Goal: Information Seeking & Learning: Check status

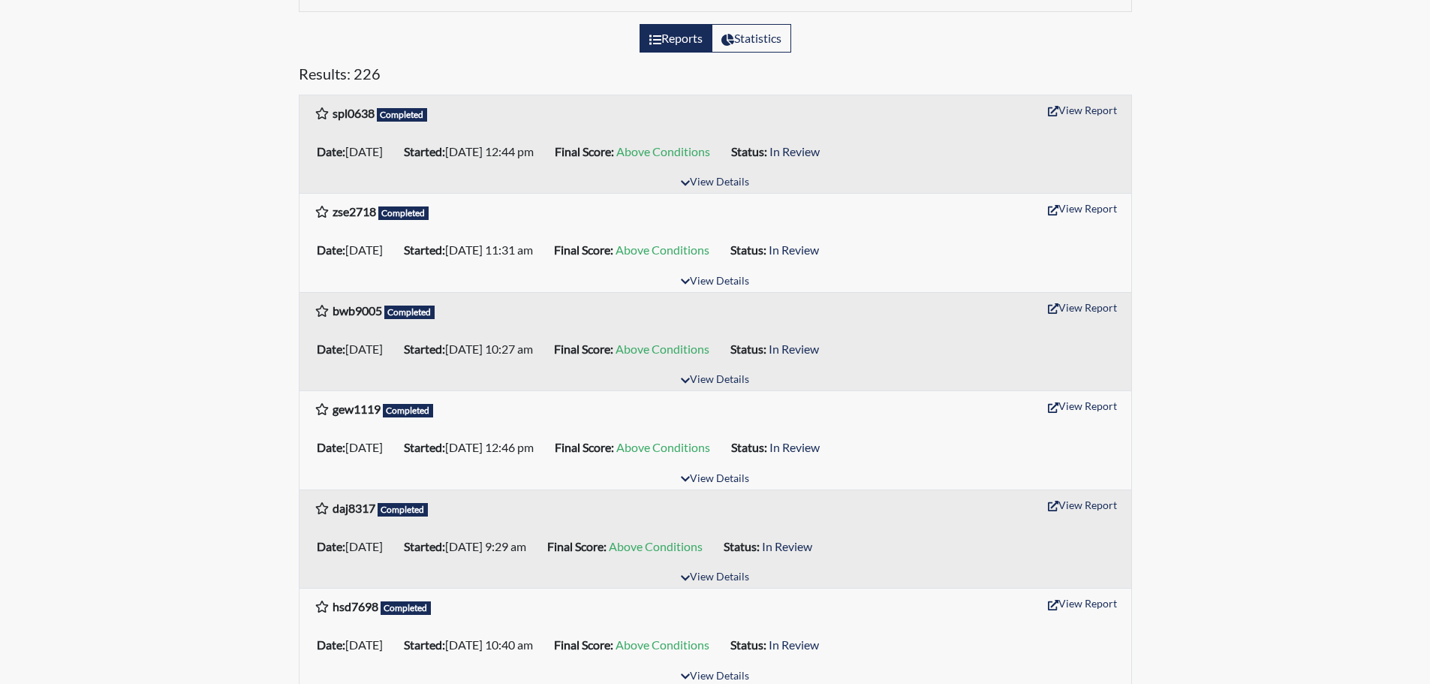
scroll to position [150, 0]
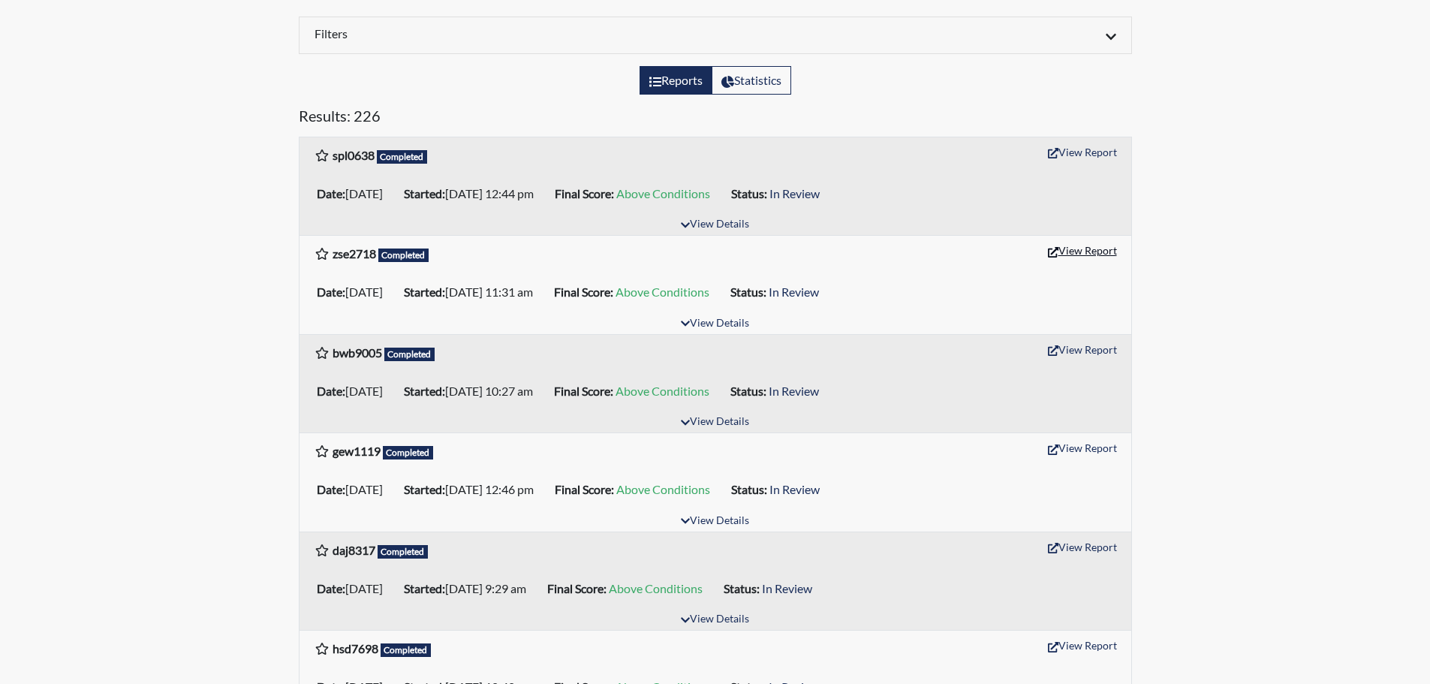
click at [1078, 248] on button "View Report" at bounding box center [1082, 250] width 83 height 23
click at [1074, 449] on button "View Report" at bounding box center [1082, 447] width 83 height 23
click at [1096, 548] on button "View Report" at bounding box center [1082, 546] width 83 height 23
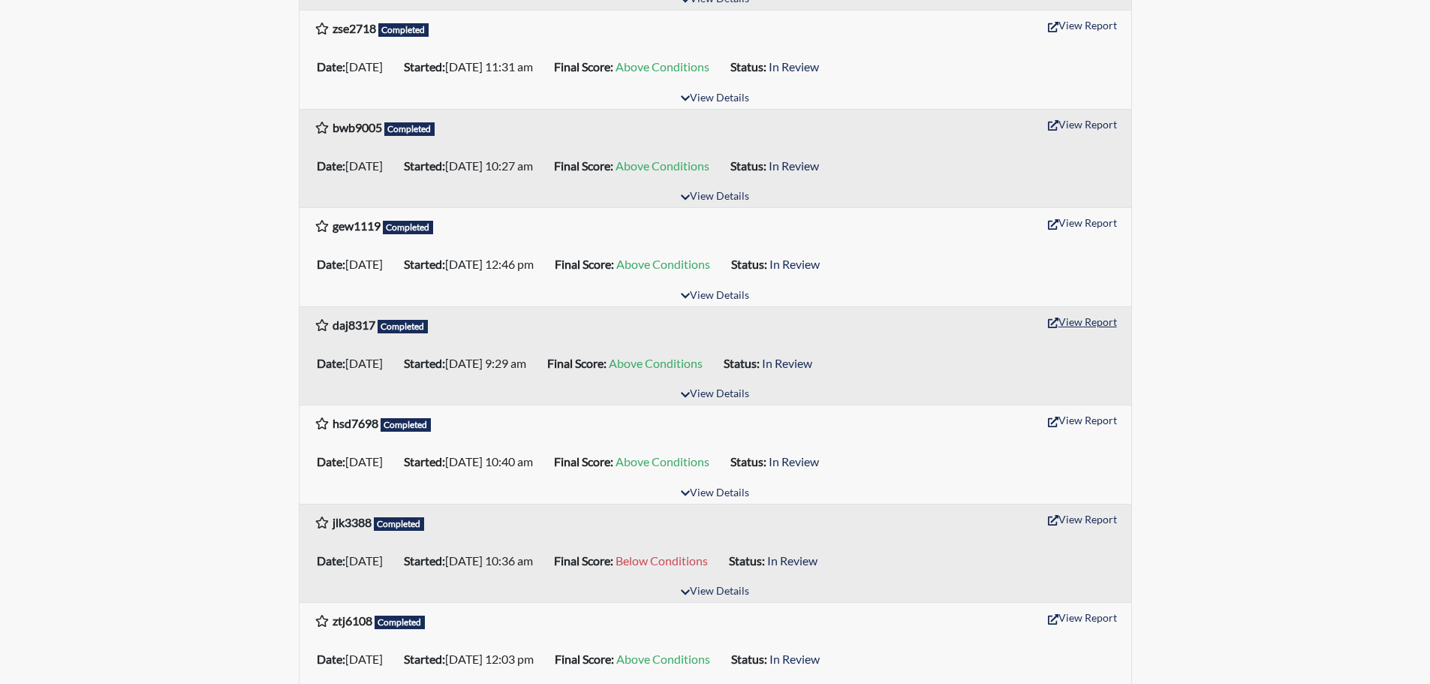
scroll to position [450, 0]
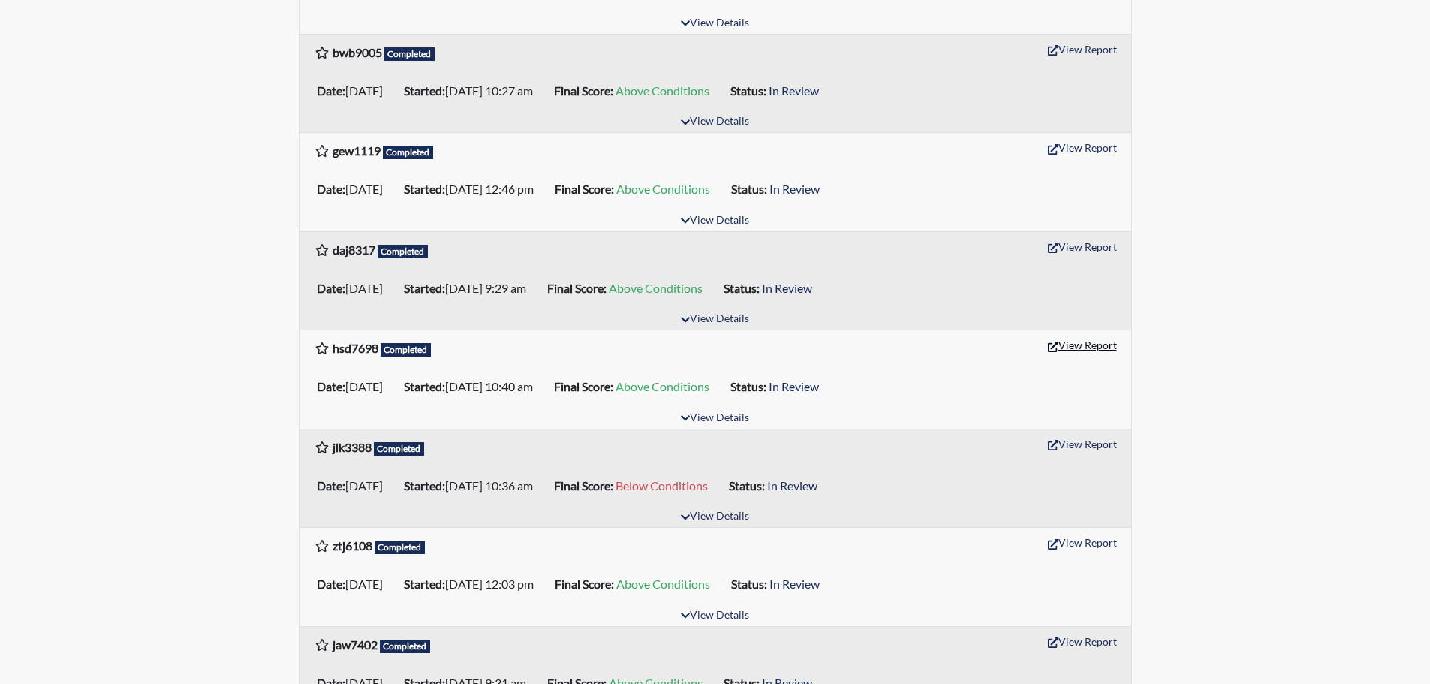
click at [1094, 343] on button "View Report" at bounding box center [1082, 344] width 83 height 23
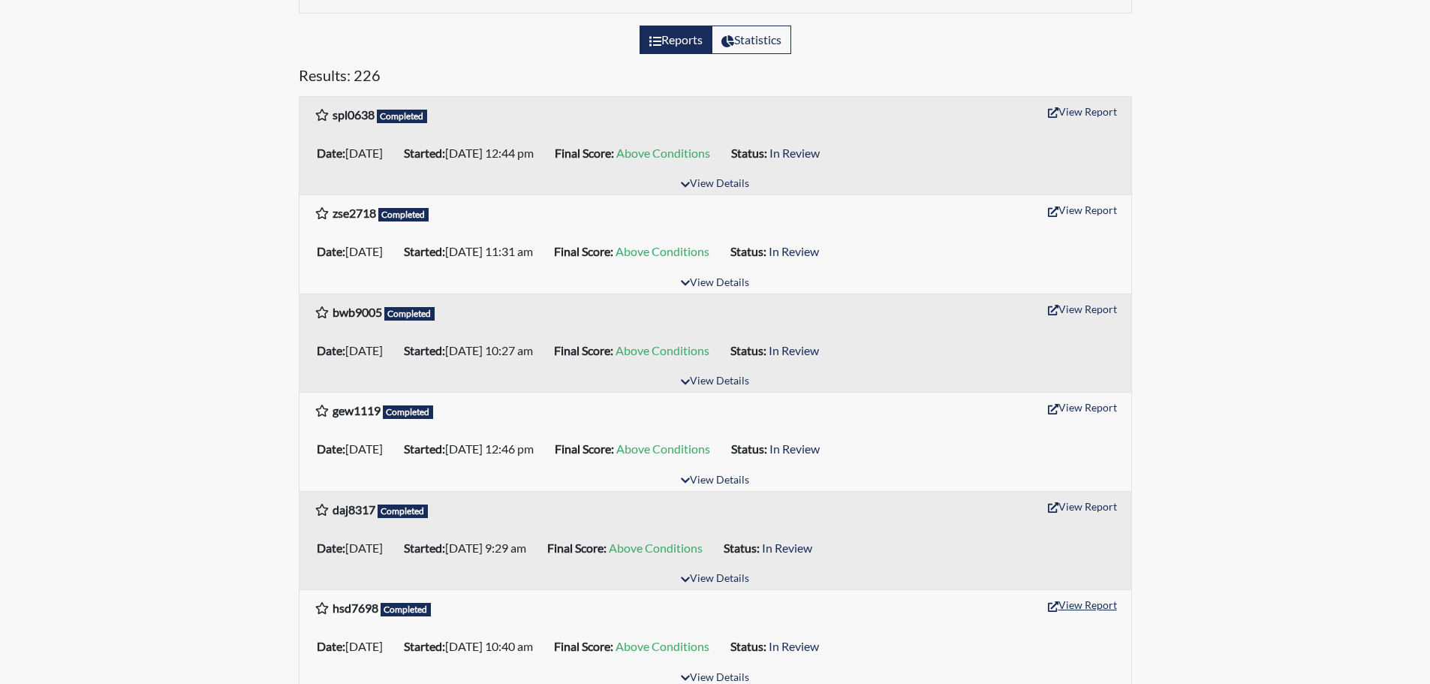
scroll to position [0, 0]
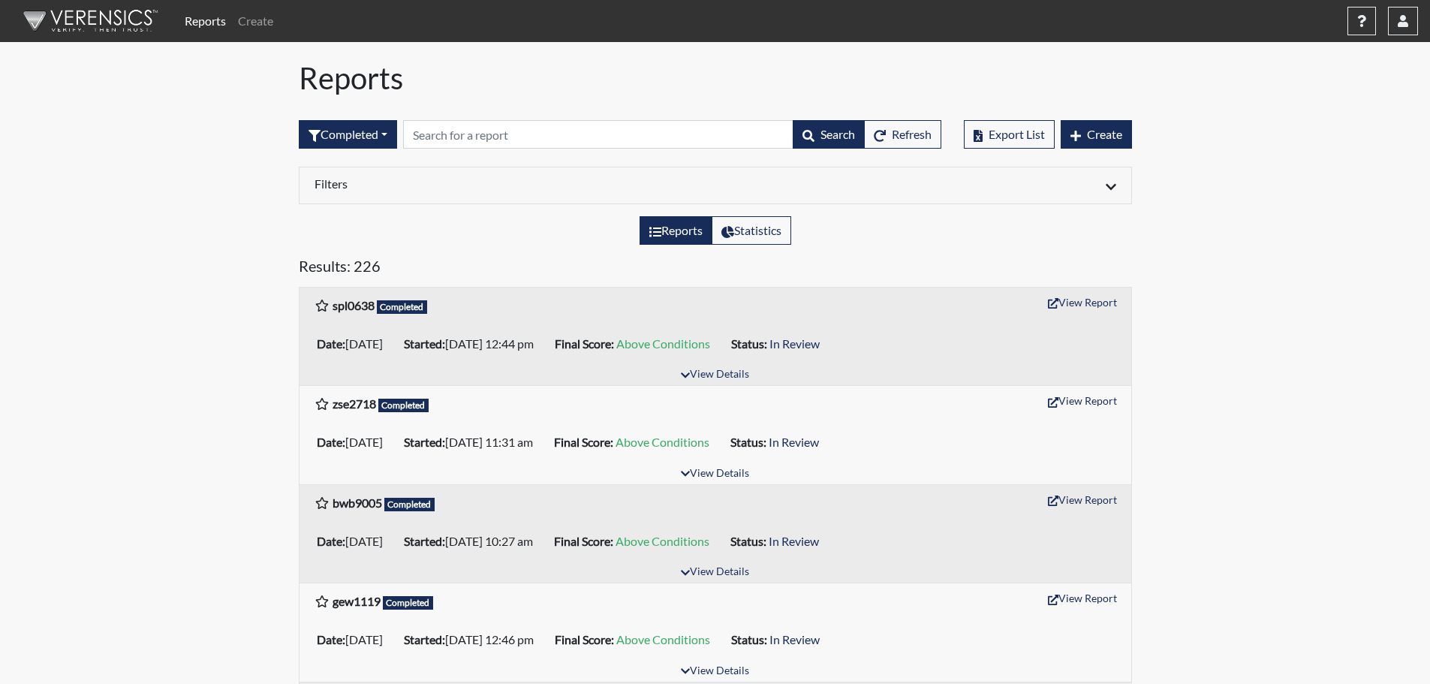
click at [107, 27] on img at bounding box center [88, 20] width 173 height 45
click at [80, 21] on img at bounding box center [88, 20] width 173 height 45
click at [1074, 305] on button "View Report" at bounding box center [1082, 301] width 83 height 23
click at [1400, 26] on icon "button" at bounding box center [1402, 21] width 11 height 12
click at [1309, 201] on link "Sign Out" at bounding box center [1252, 189] width 329 height 24
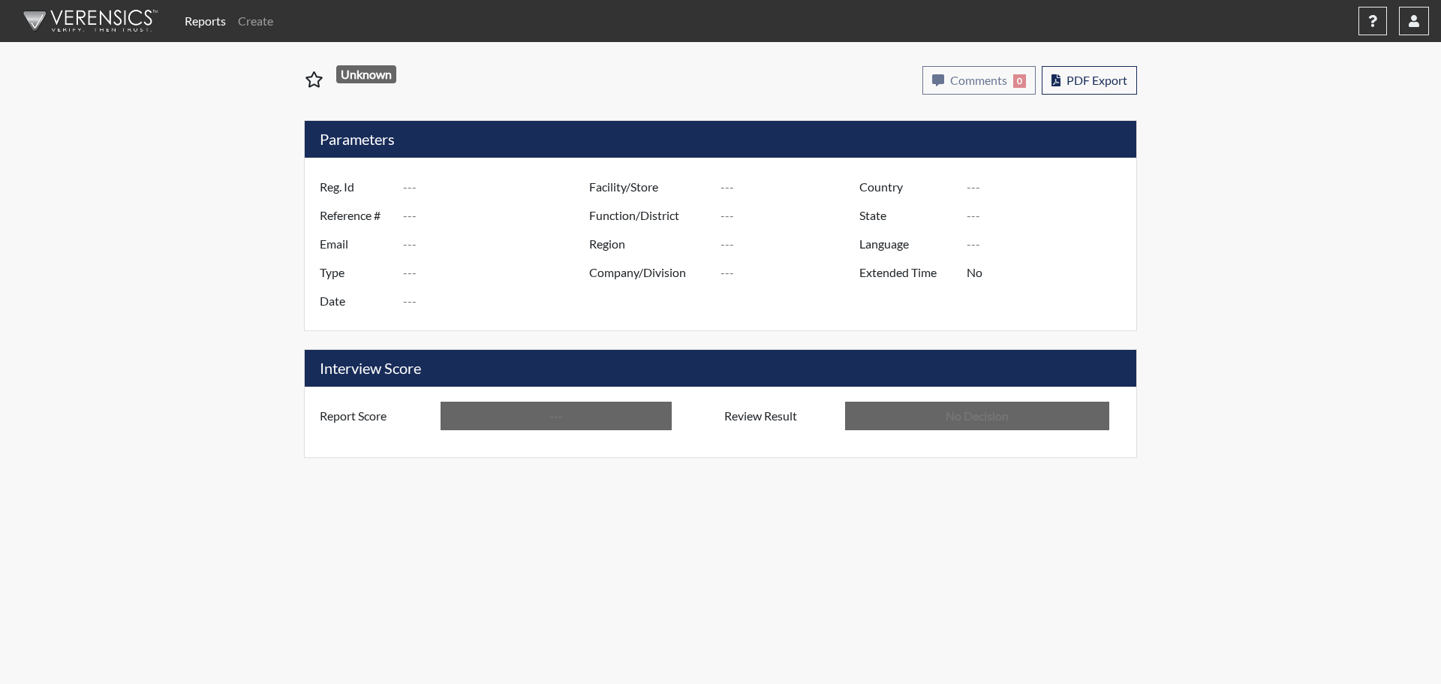
type input "zse2718"
type input "48917"
type input "---"
type input "Corrections Pre-Employment"
type input "Aug 7, 2025"
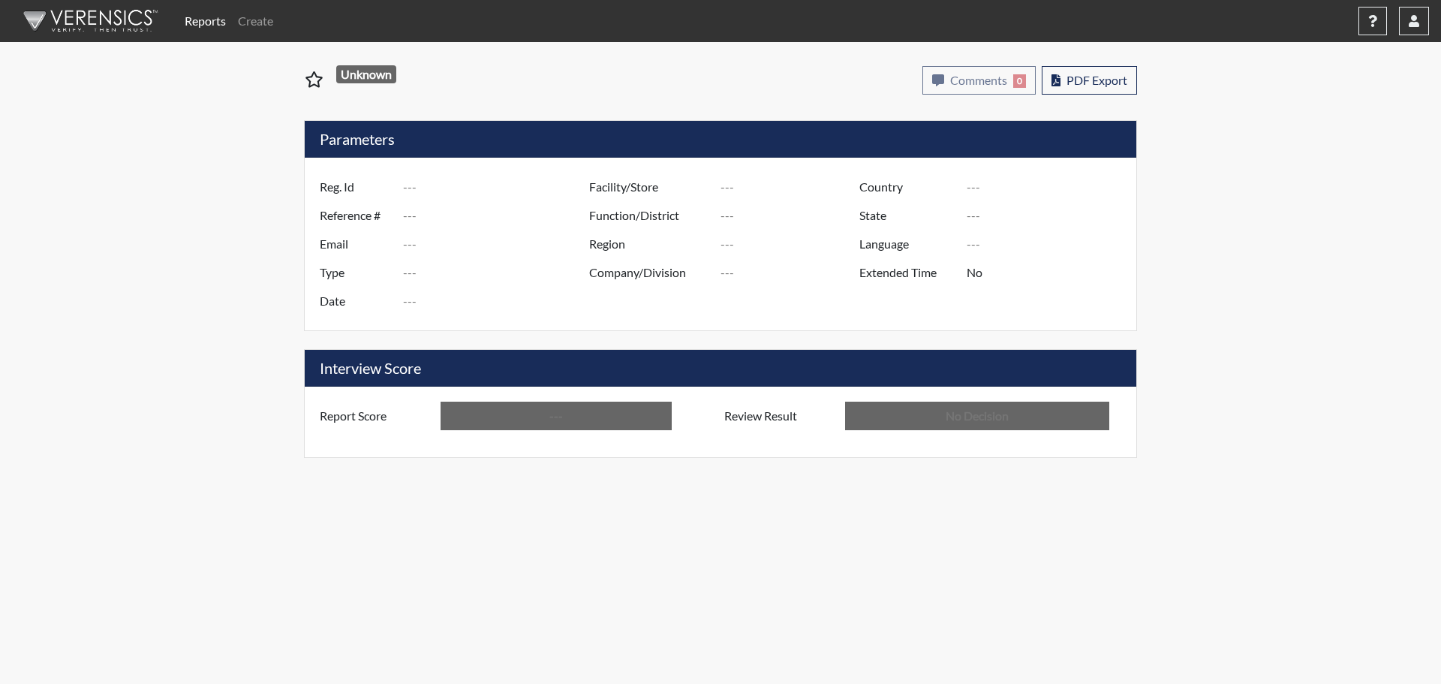
type input "[PERSON_NAME]"
type input "Southeast Region"
type input "[GEOGRAPHIC_DATA]"
type input "[US_STATE]"
type input "English"
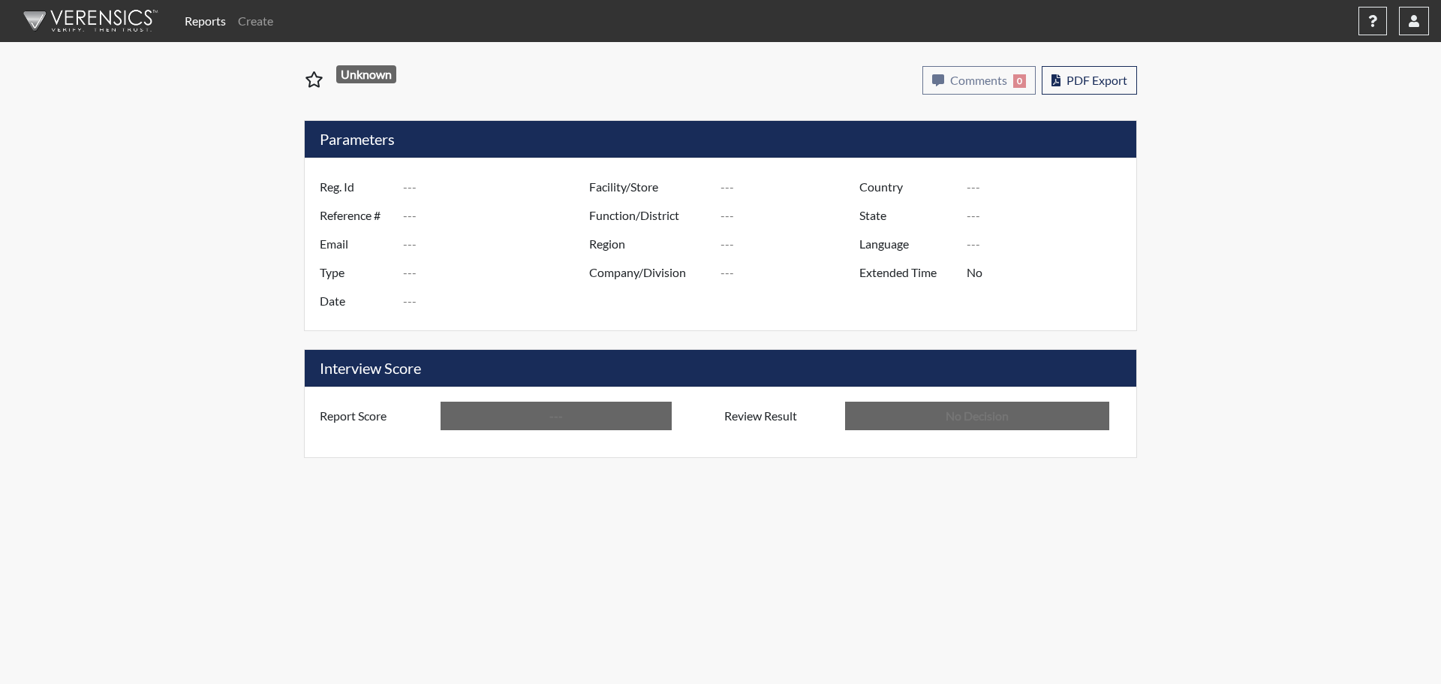
type input "Above Conditions"
type input "In Review"
type input "gew1119"
type input "48843"
type input "---"
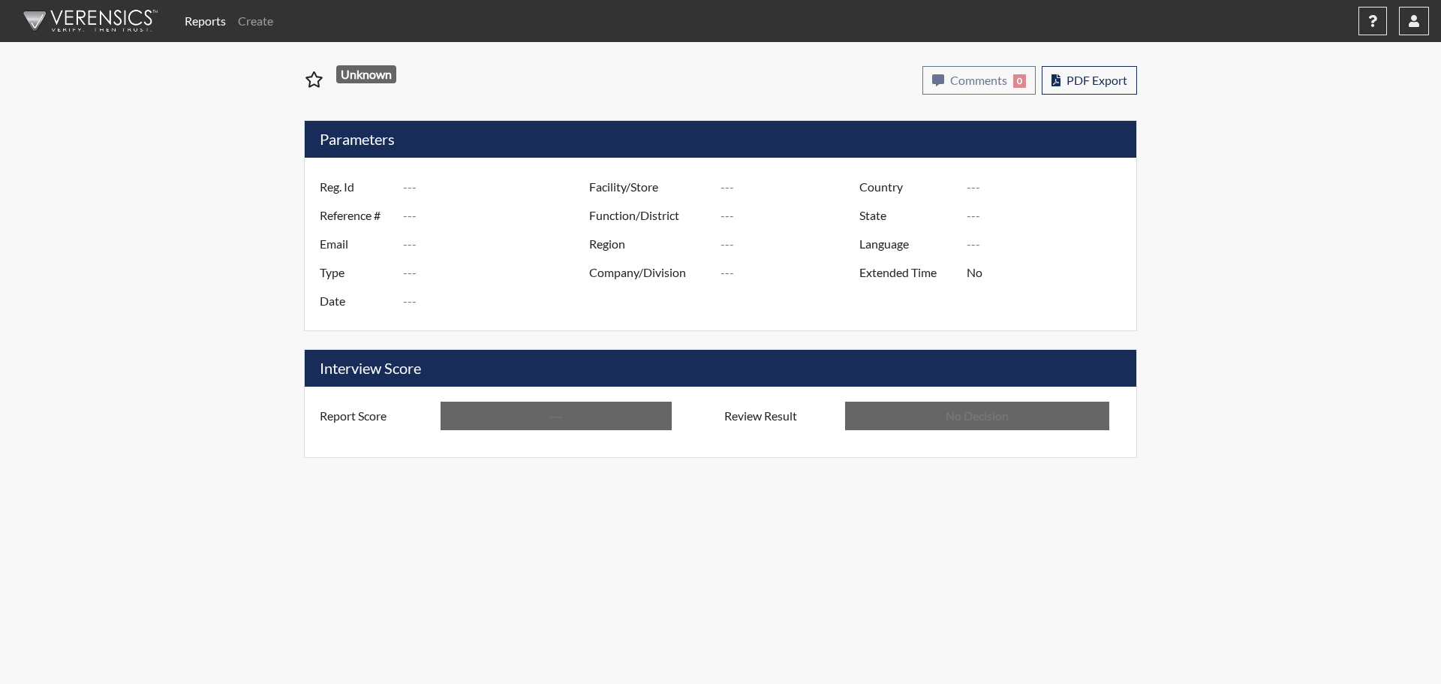
type input "Corrections Pre-Employment"
type input "Aug 4, 2025"
type input "[PERSON_NAME]"
type input "[GEOGRAPHIC_DATA]"
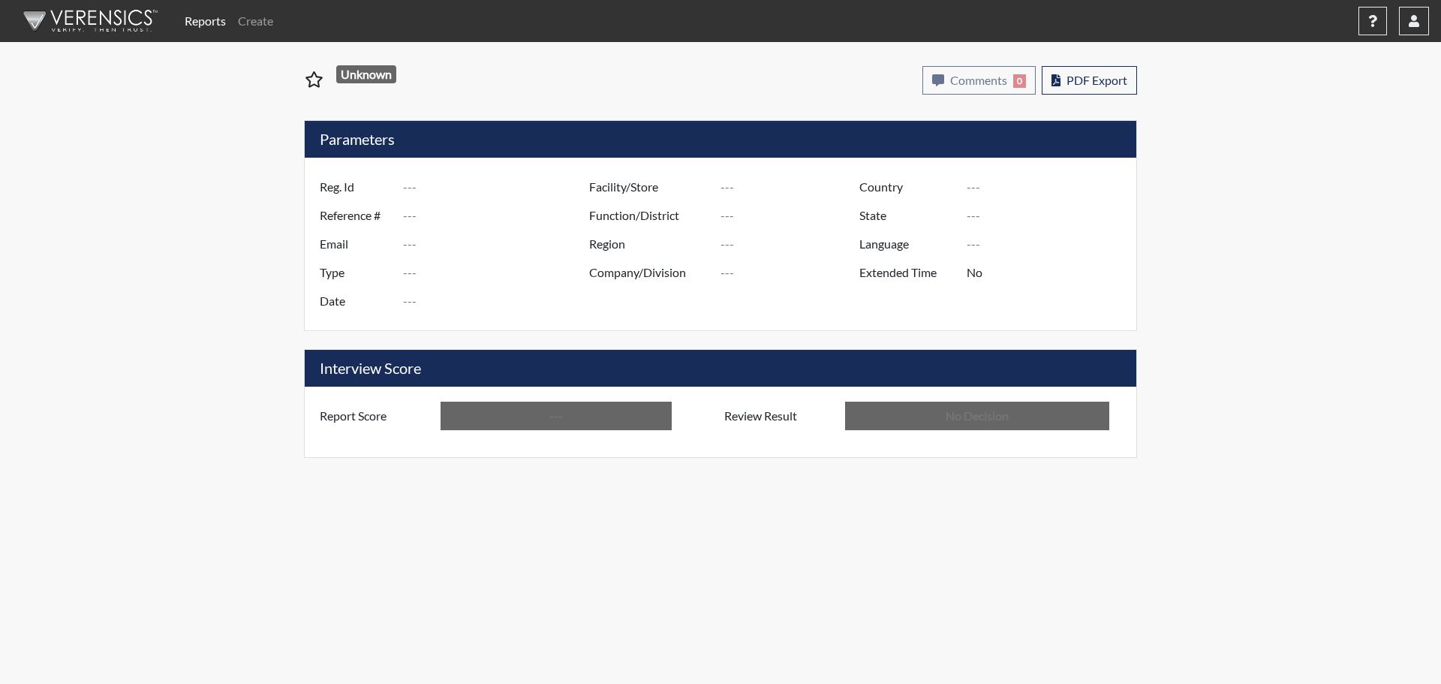
type input "[US_STATE]"
type input "English"
type input "Above Conditions"
type input "In Review"
type input "daj8317"
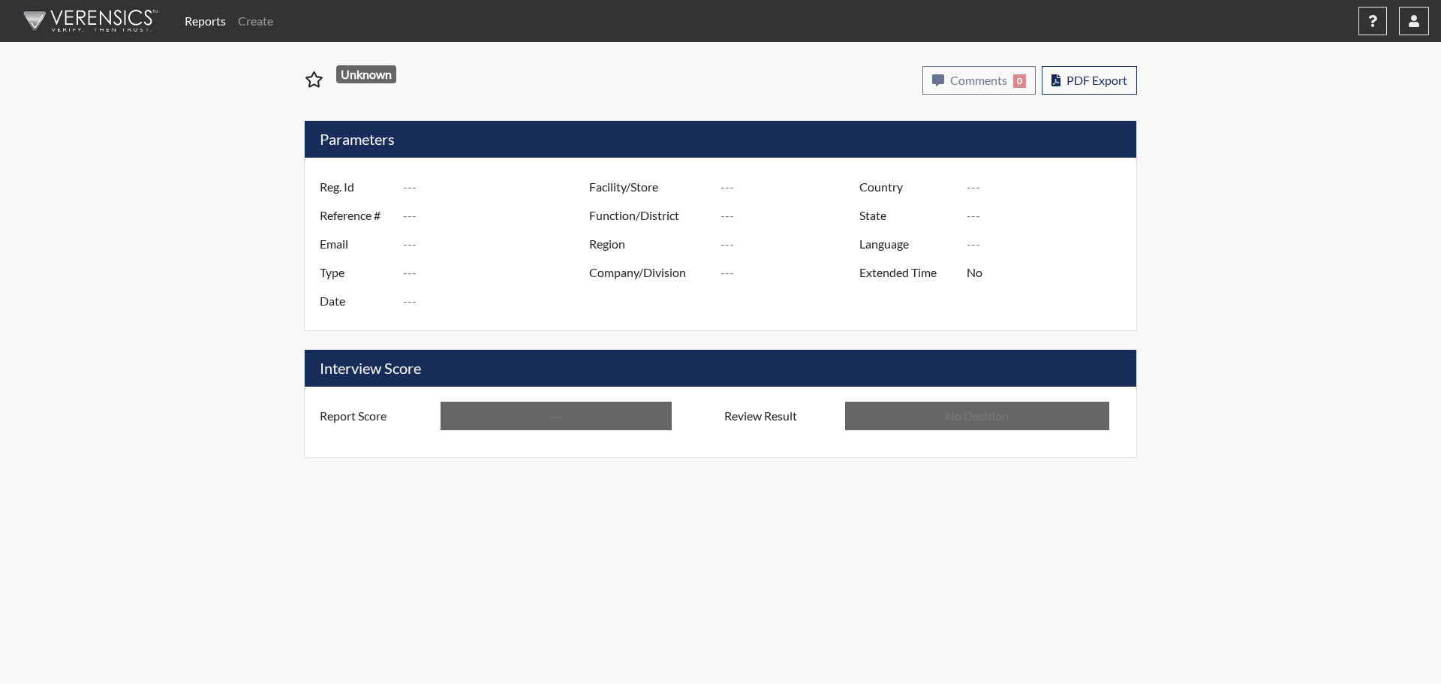
type input "48805"
type input "---"
type input "Corrections Pre-Employment"
type input "Aug 1, 2025"
type input "[PERSON_NAME]"
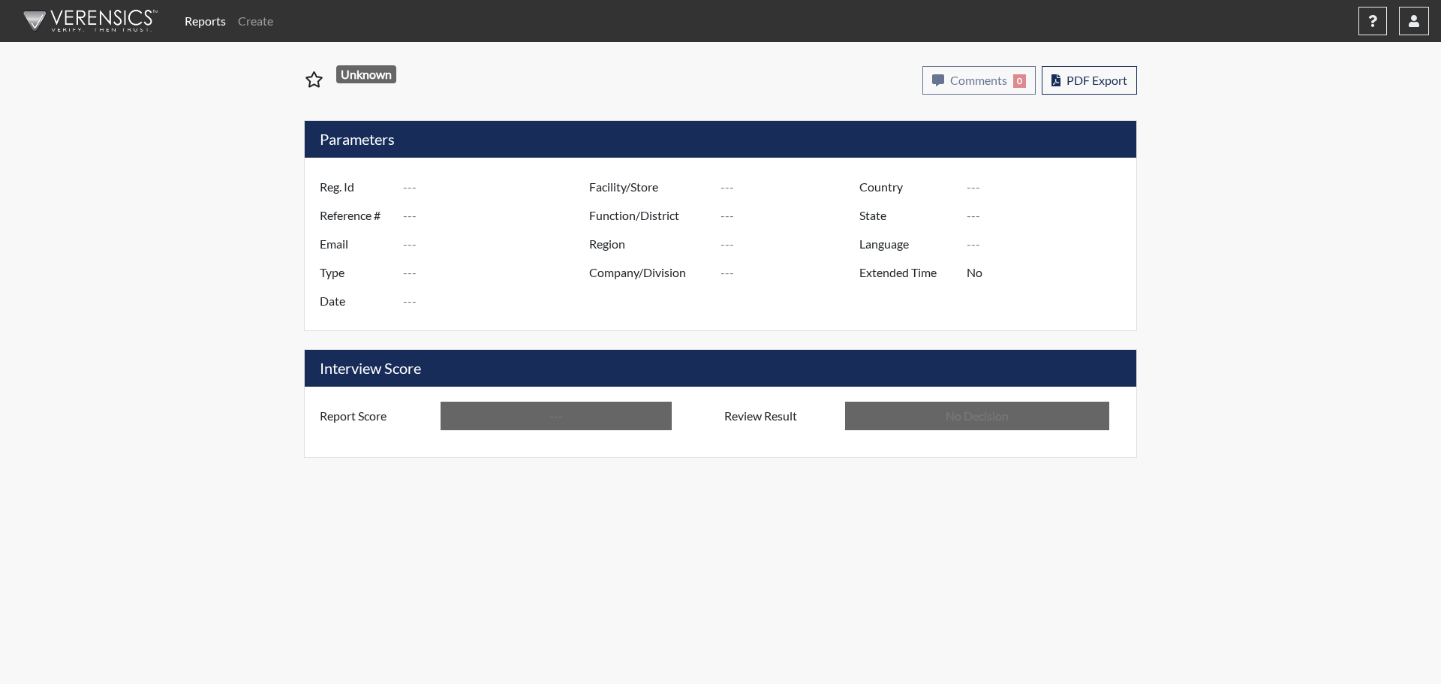
type input "[GEOGRAPHIC_DATA]"
type input "[US_STATE]"
type input "English"
type input "Above Conditions"
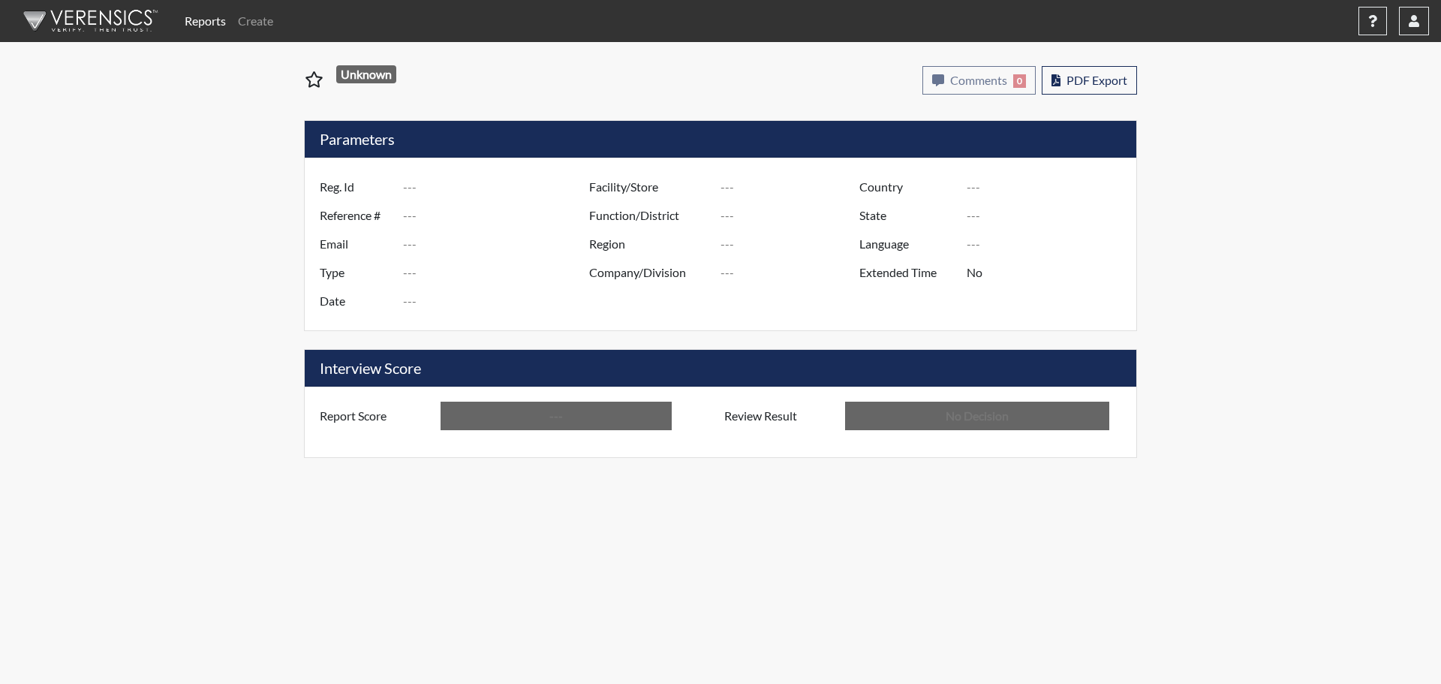
type input "In Review"
type input "hsd7698"
type input "48668"
type input "---"
type input "Corrections Pre-Employment"
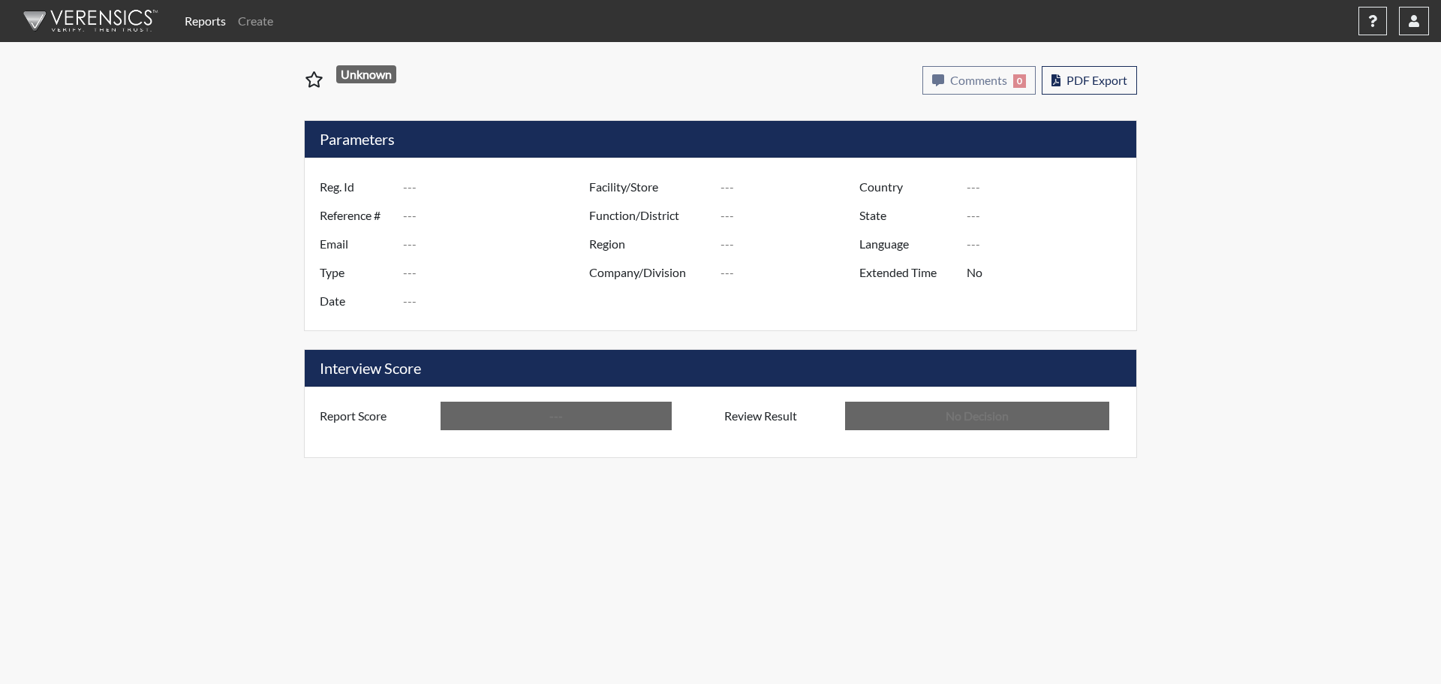
type input "[DATE]"
type input "[GEOGRAPHIC_DATA]"
type input "[US_STATE]"
type input "English"
type input "Above Conditions"
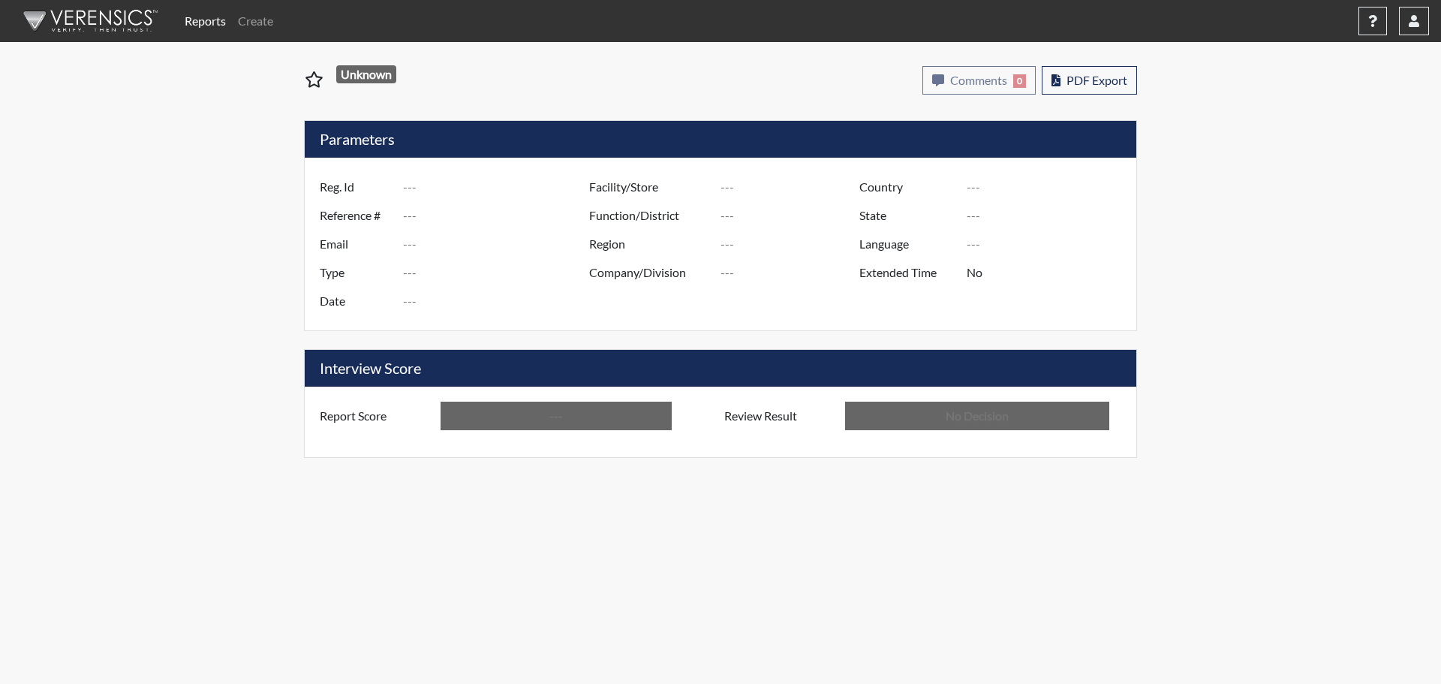
type input "In Review"
type input "nta0903"
type input "50829"
type input "---"
type input "Corrections Pre-Employment"
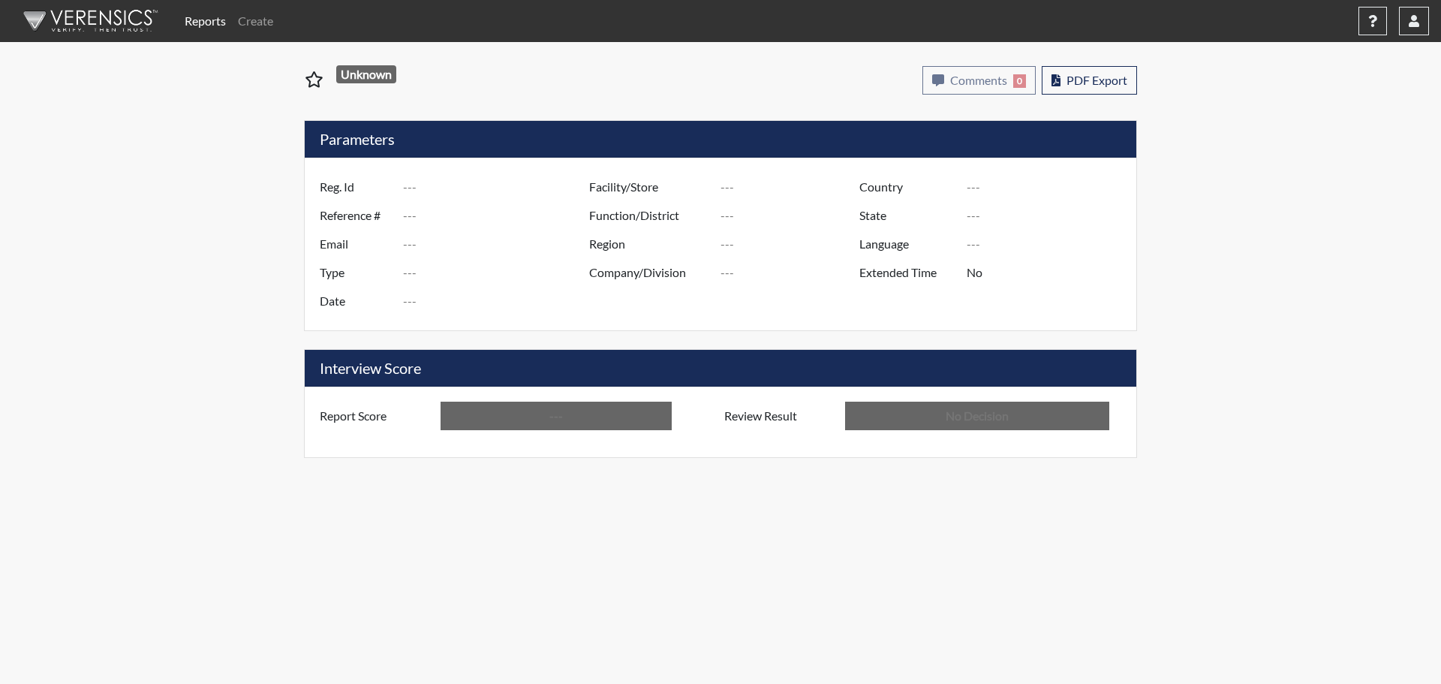
type input "Aug 18, 2025"
type input "McRae WF"
type input "Southeast Region"
type input "[GEOGRAPHIC_DATA]"
type input "[US_STATE]"
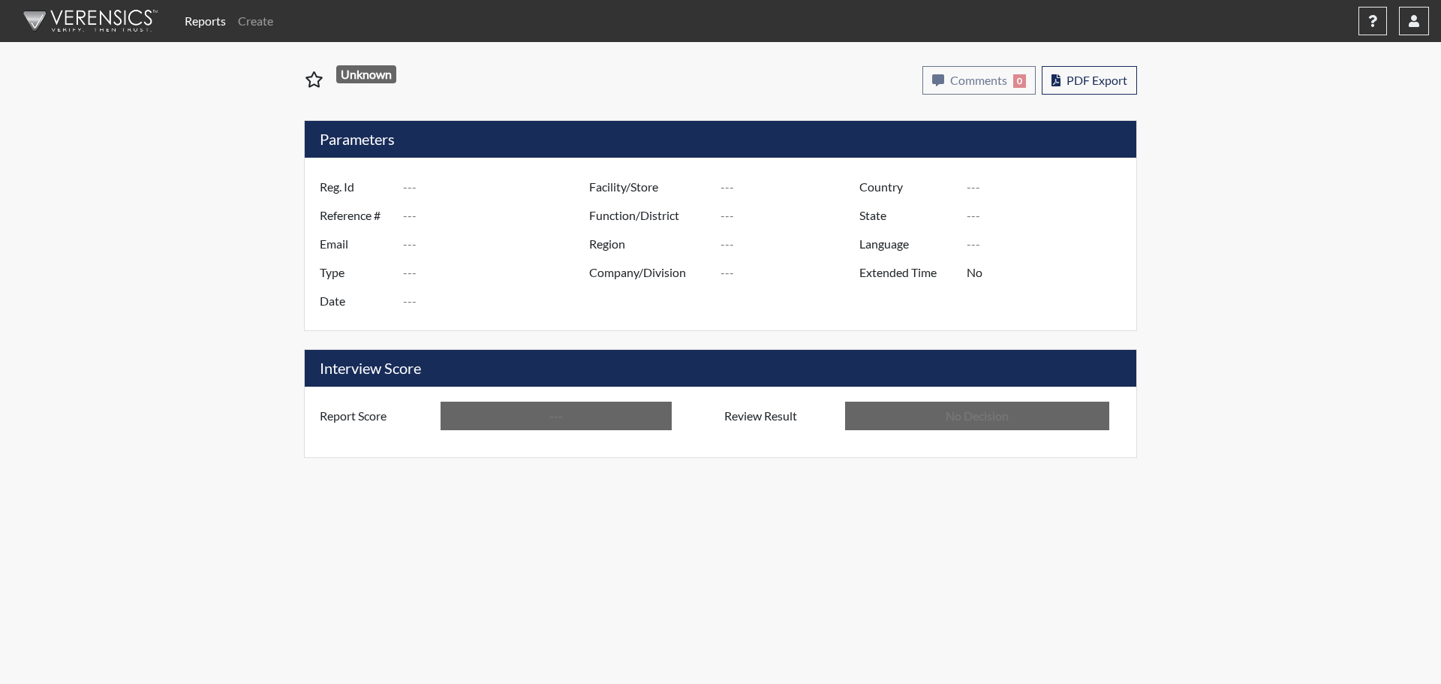
type input "English"
type input "Above Conditions"
type input "In Review"
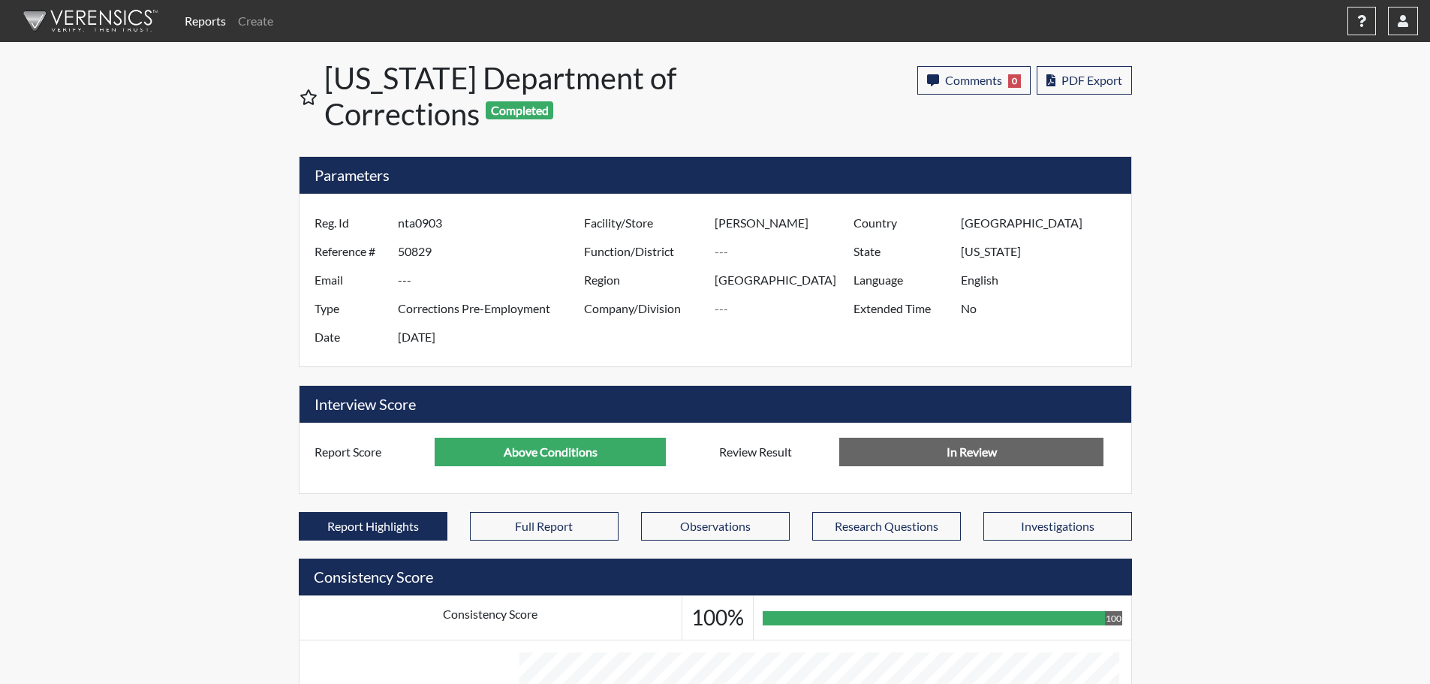
scroll to position [750148, 749774]
